Goal: Task Accomplishment & Management: Use online tool/utility

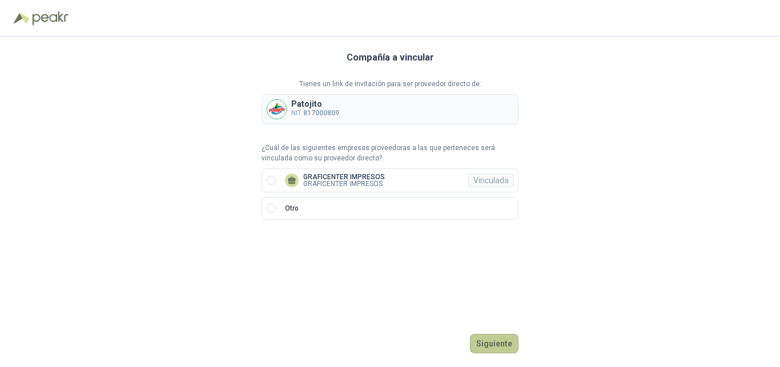
click at [492, 342] on button "Siguiente" at bounding box center [494, 343] width 49 height 19
click at [487, 178] on div "Vinculada" at bounding box center [491, 181] width 46 height 14
click at [499, 341] on button "Ingresar" at bounding box center [495, 343] width 45 height 19
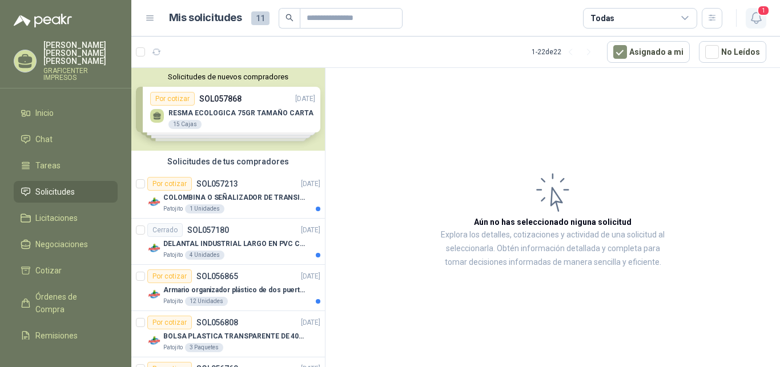
click at [758, 10] on span "1" at bounding box center [763, 10] width 13 height 11
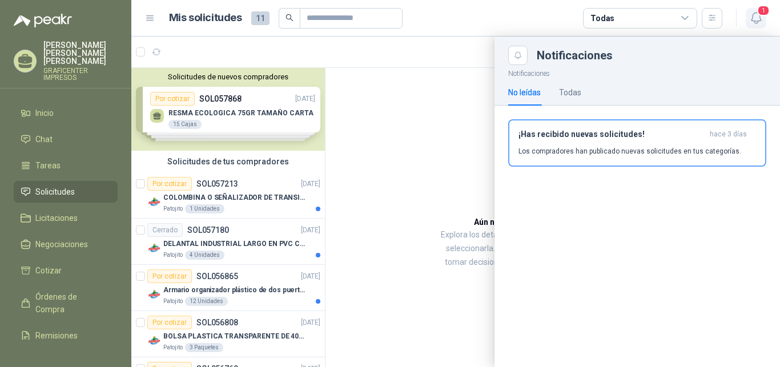
click at [758, 10] on span "1" at bounding box center [763, 10] width 13 height 11
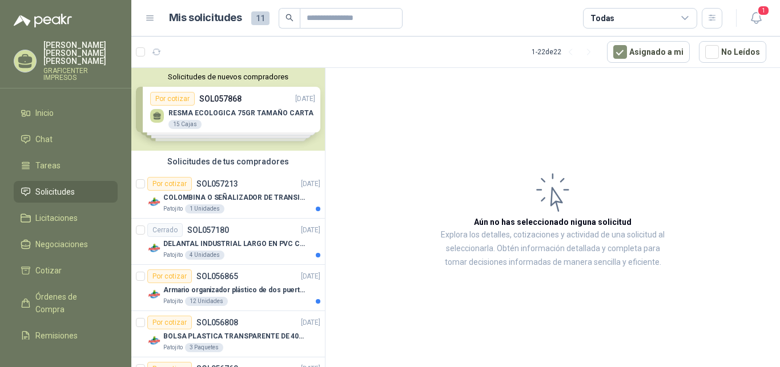
click at [285, 124] on div "Solicitudes de nuevos compradores Por cotizar SOL057868 [DATE] RESMA ECOLOGICA …" at bounding box center [228, 109] width 194 height 83
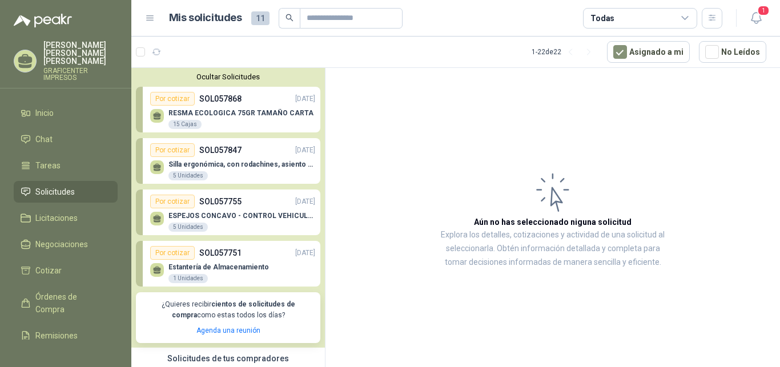
click at [202, 114] on p "RESMA ECOLOGICA 75GR TAMAÑO CARTA" at bounding box center [240, 113] width 145 height 8
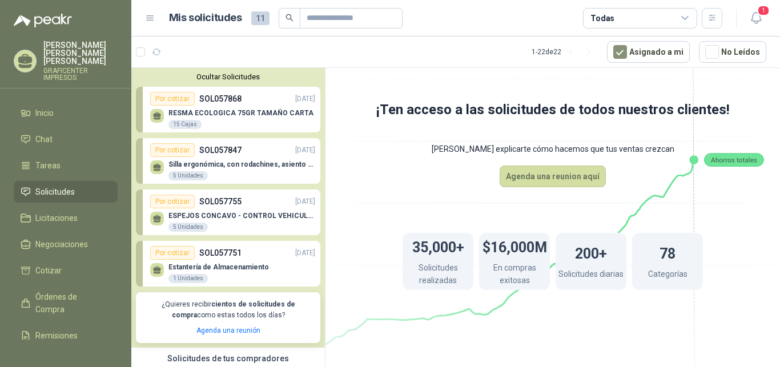
click at [168, 99] on div "Por cotizar" at bounding box center [172, 99] width 45 height 14
click at [153, 116] on icon at bounding box center [157, 116] width 10 height 10
click at [760, 10] on span "1" at bounding box center [763, 10] width 13 height 11
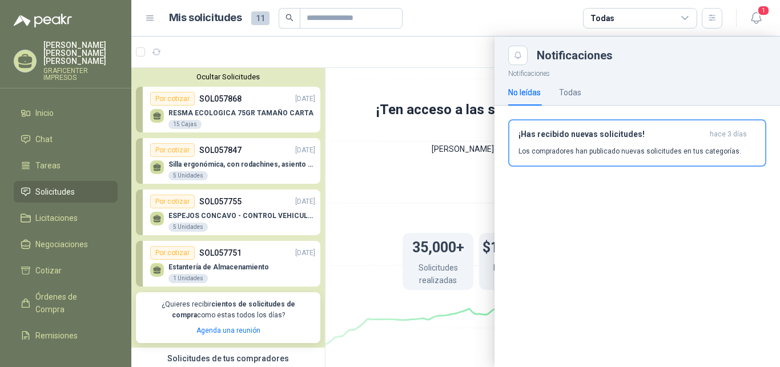
click at [642, 265] on div "Notificaciones No leídas Todas ¡Has recibido nuevas solicitudes! [DATE] Los com…" at bounding box center [636, 216] width 285 height 302
click at [603, 232] on div "Notificaciones No leídas Todas ¡Has recibido nuevas solicitudes! [DATE] Los com…" at bounding box center [636, 216] width 285 height 302
drag, startPoint x: 315, startPoint y: 104, endPoint x: 320, endPoint y: 94, distance: 11.2
click at [320, 94] on div at bounding box center [455, 202] width 649 height 331
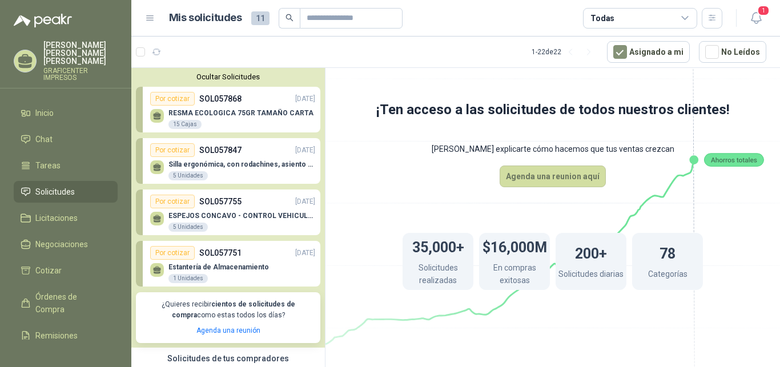
click at [293, 111] on p "RESMA ECOLOGICA 75GR TAMAÑO CARTA" at bounding box center [240, 113] width 145 height 8
click at [186, 122] on div "15 Cajas" at bounding box center [184, 124] width 33 height 9
click at [158, 116] on icon at bounding box center [157, 114] width 8 height 5
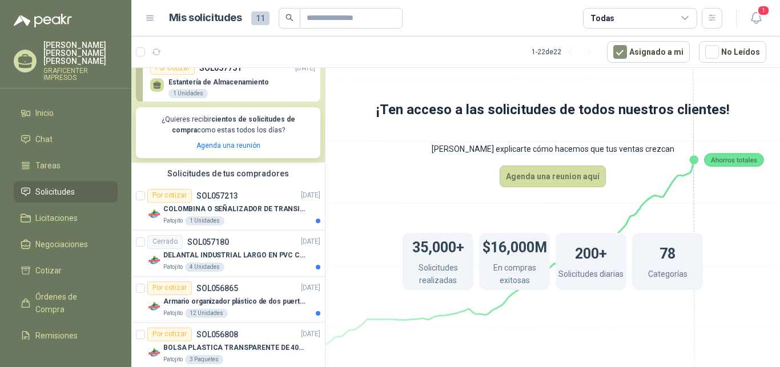
scroll to position [233, 0]
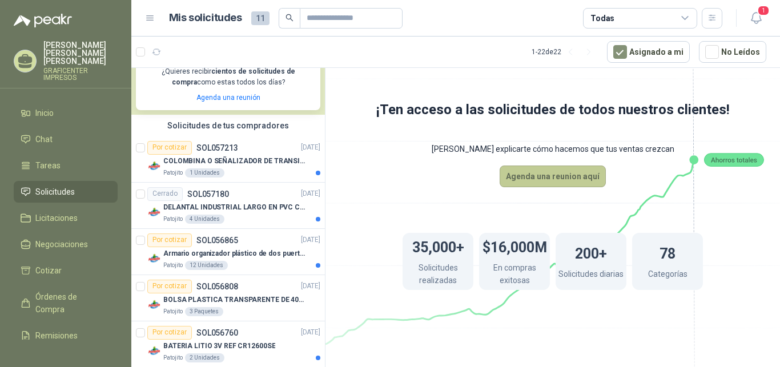
click at [567, 182] on button "Agenda una reunion aquí" at bounding box center [553, 177] width 106 height 22
click at [232, 161] on p "COLOMBINA O SEÑALIZADOR DE TRANSITO" at bounding box center [234, 161] width 142 height 11
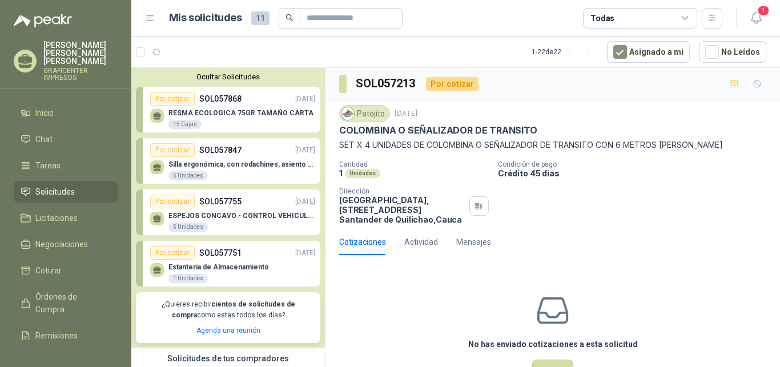
click at [242, 106] on div "RESMA ECOLOGICA 75GR TAMAÑO CARTA 15 Cajas" at bounding box center [232, 118] width 165 height 24
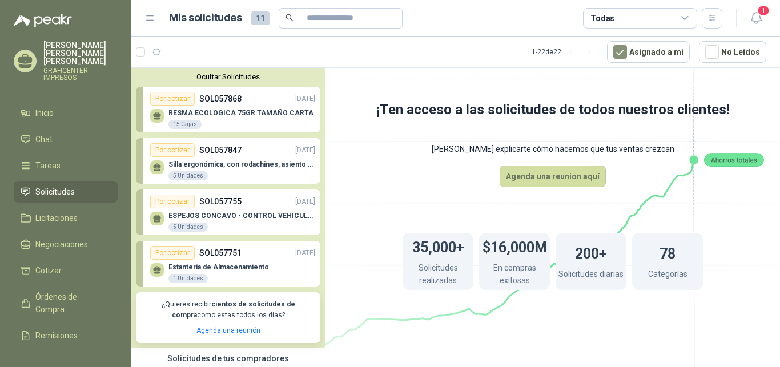
click at [201, 101] on p "SOL057868" at bounding box center [220, 98] width 42 height 13
